Goal: Task Accomplishment & Management: Complete application form

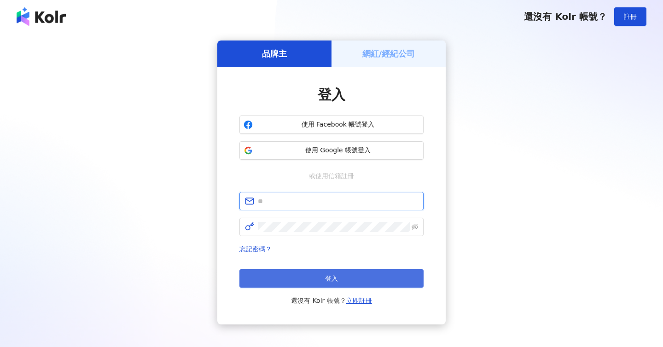
type input "**********"
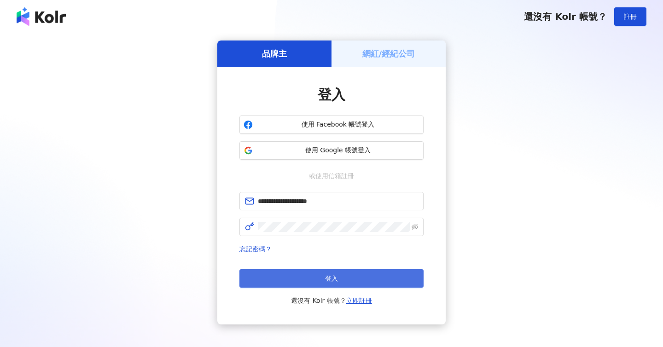
click at [310, 275] on button "登入" at bounding box center [332, 279] width 184 height 18
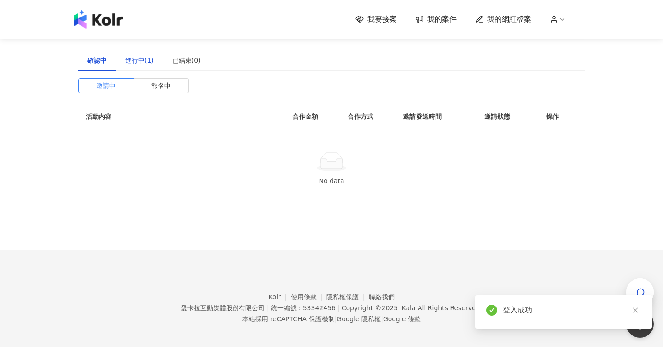
click at [147, 65] on div "進行中(1)" at bounding box center [139, 60] width 29 height 10
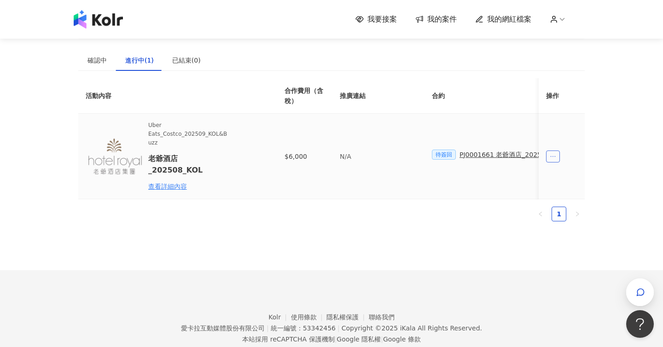
click at [556, 152] on span "ellipsis" at bounding box center [553, 157] width 14 height 12
click at [170, 186] on div "查看詳細內容" at bounding box center [188, 187] width 81 height 10
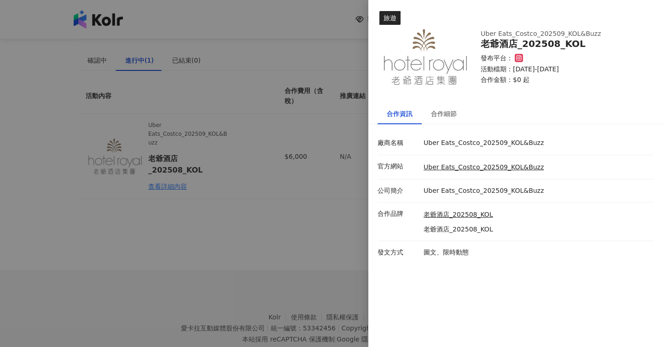
click at [308, 108] on div at bounding box center [331, 173] width 663 height 347
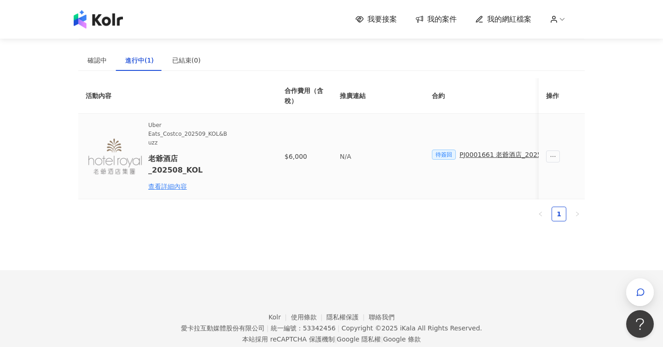
click at [441, 156] on span "待簽回" at bounding box center [444, 155] width 24 height 10
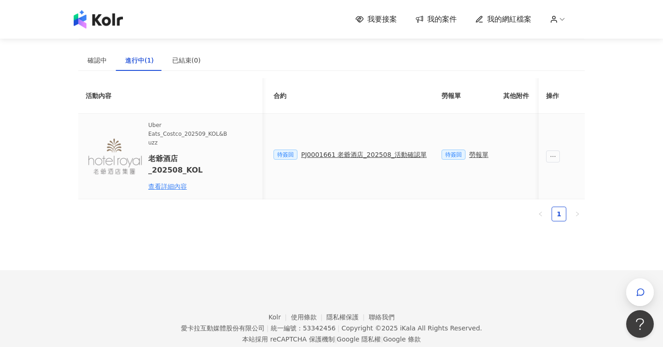
scroll to position [0, 163]
click at [395, 154] on div "PJ0001661 老爺酒店_202508_活動確認單" at bounding box center [360, 155] width 126 height 10
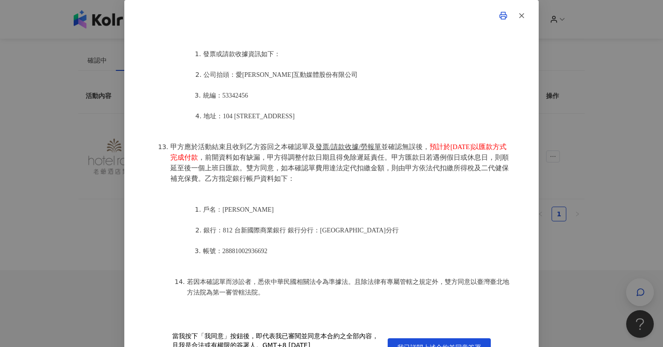
scroll to position [22, 0]
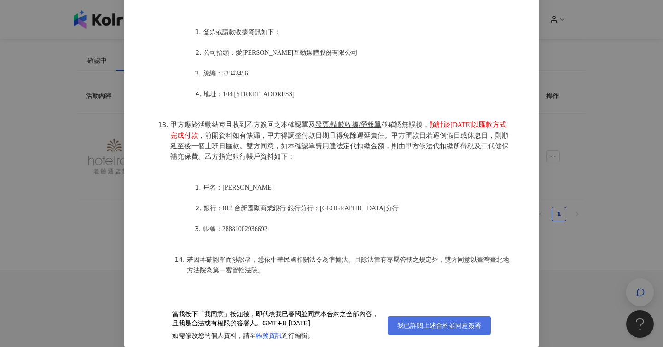
click at [407, 318] on button "我已詳閱上述合約並同意簽署" at bounding box center [439, 325] width 103 height 18
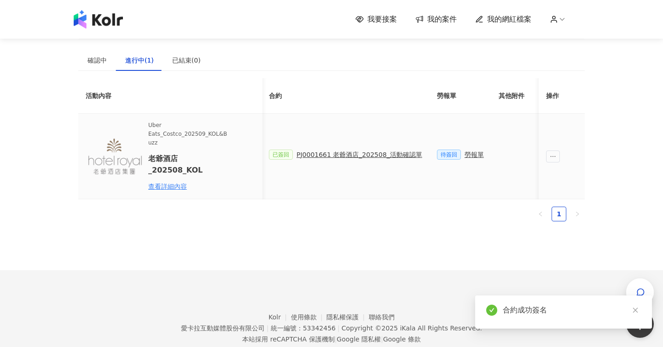
click at [470, 156] on div "勞報單" at bounding box center [474, 155] width 19 height 10
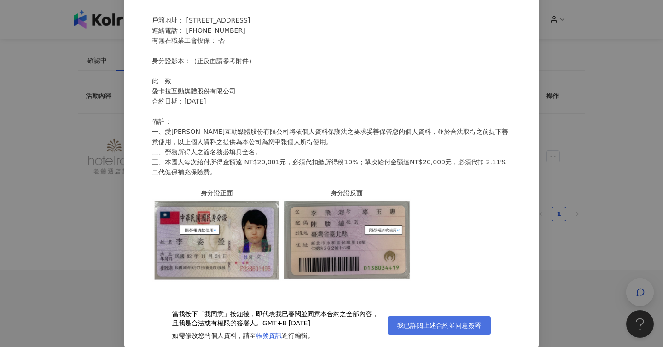
click at [415, 324] on span "我已詳閱上述合約並同意簽署" at bounding box center [440, 325] width 84 height 7
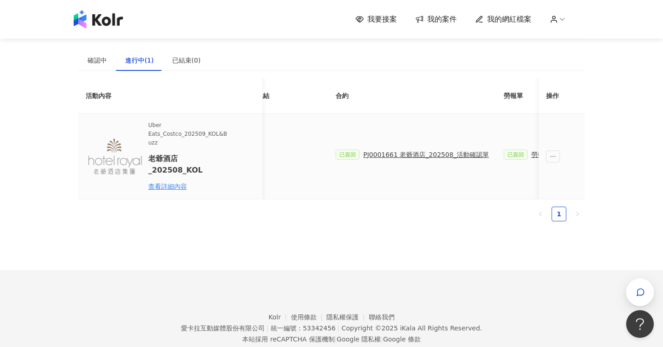
scroll to position [0, 28]
